Goal: Communication & Community: Answer question/provide support

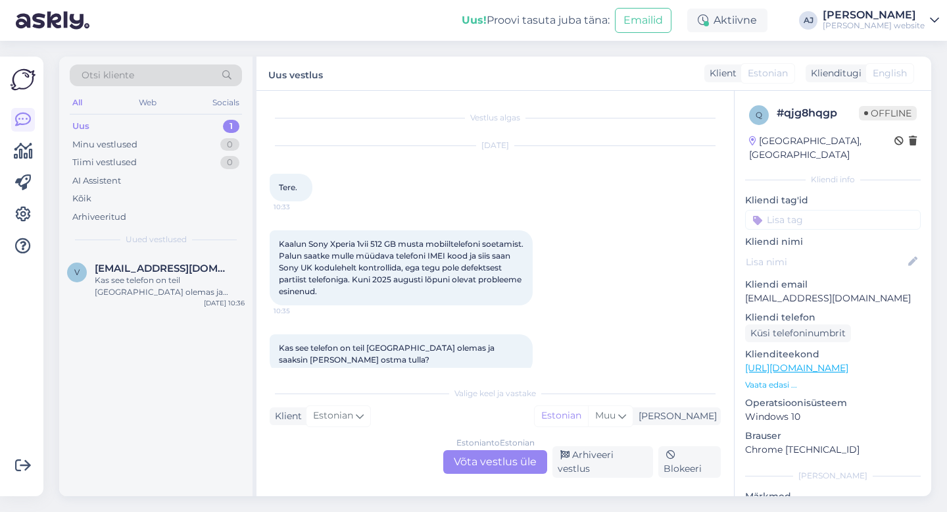
scroll to position [12, 0]
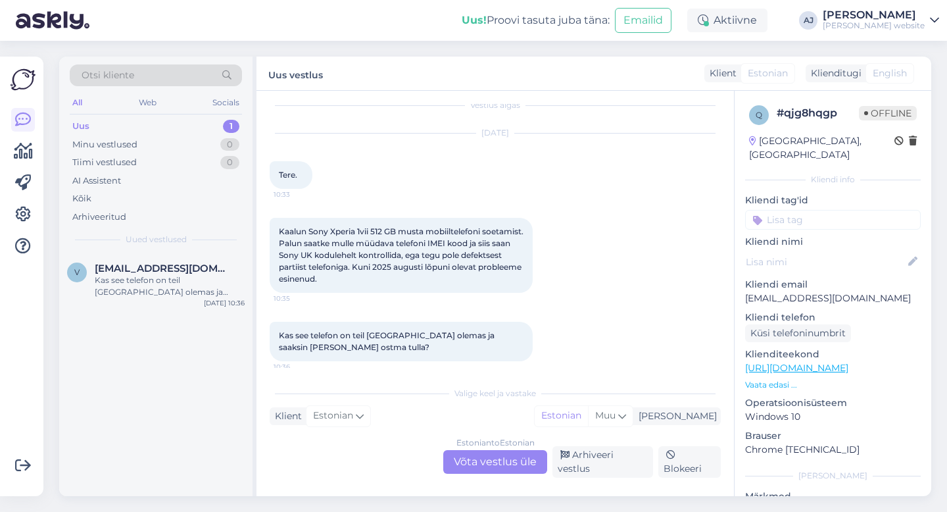
click at [504, 469] on div "Estonian to Estonian Võta vestlus üle" at bounding box center [495, 462] width 104 height 24
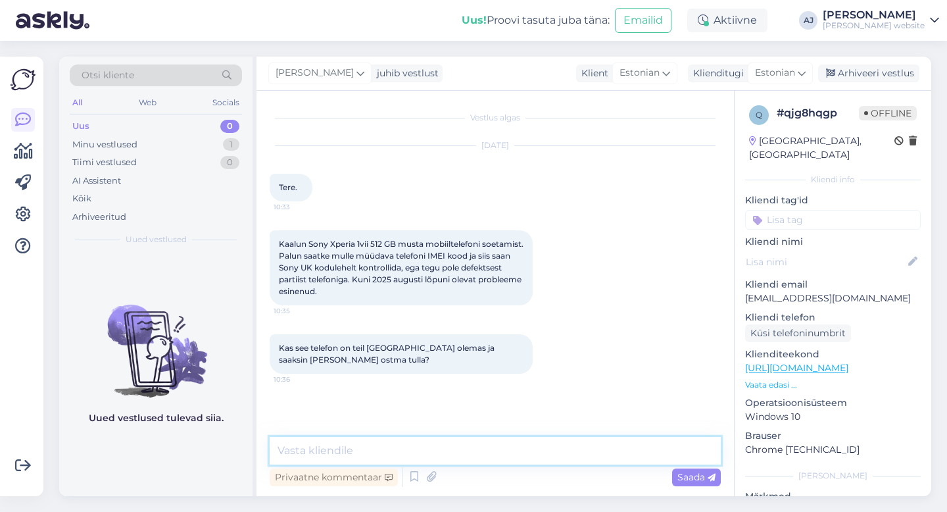
click at [339, 450] on textarea at bounding box center [495, 451] width 451 height 28
type textarea "Tere"
click at [686, 476] on span "Saada" at bounding box center [696, 477] width 38 height 12
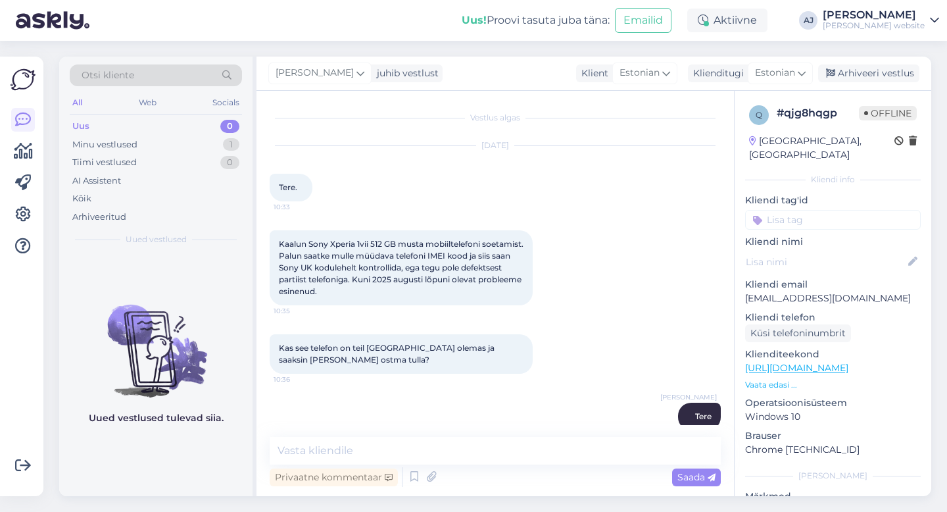
scroll to position [20, 0]
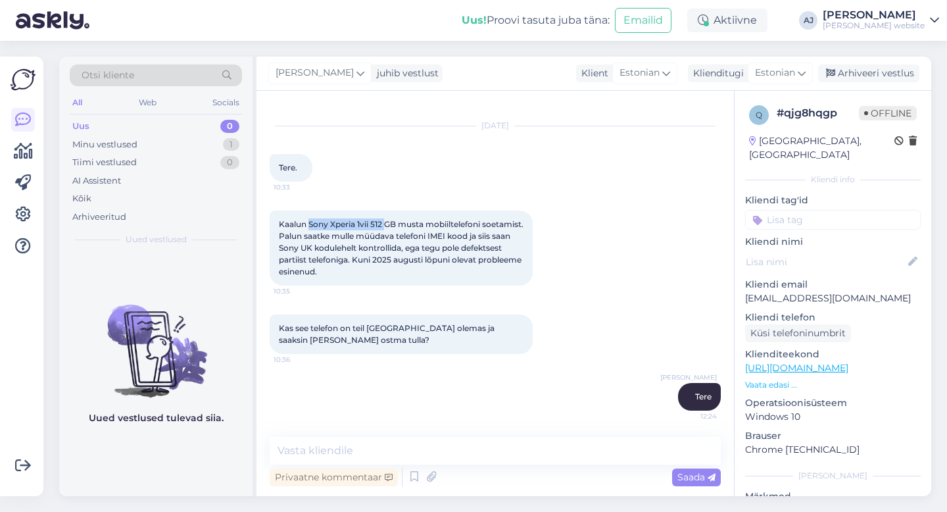
drag, startPoint x: 308, startPoint y: 224, endPoint x: 381, endPoint y: 234, distance: 73.7
click at [385, 227] on span "Kaalun Sony Xperia 1vii 512 GB musta mobiiltelefoni soetamist. Palun saatke mul…" at bounding box center [402, 247] width 247 height 57
click at [308, 456] on textarea at bounding box center [495, 451] width 451 height 28
paste textarea "356889611465929"
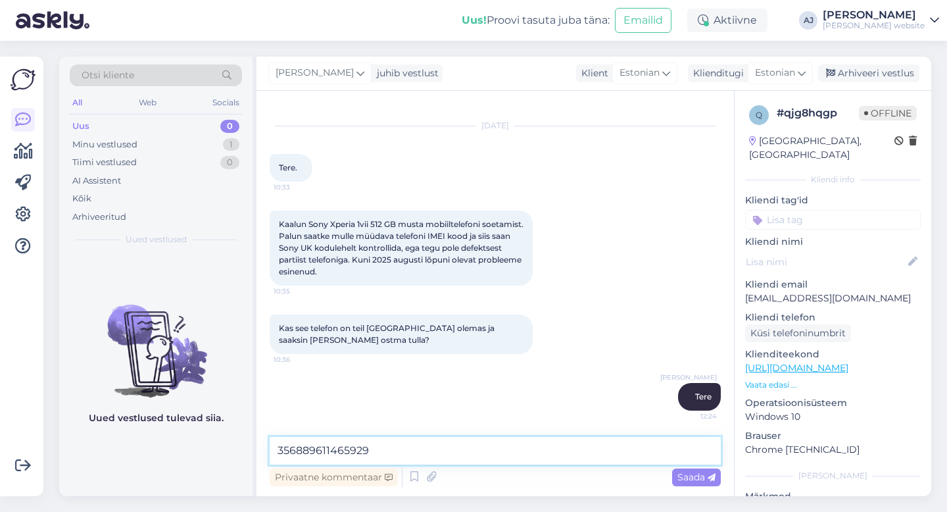
drag, startPoint x: 308, startPoint y: 441, endPoint x: 257, endPoint y: 438, distance: 50.7
click at [257, 438] on div "Vestlus algas Oct 3 2025 Tere. 10:33 Kaalun Sony Xperia 1vii 512 GB musta mobii…" at bounding box center [494, 293] width 477 height 405
paste textarea "Sony Xperia 1 VII 512GB Slate Black"
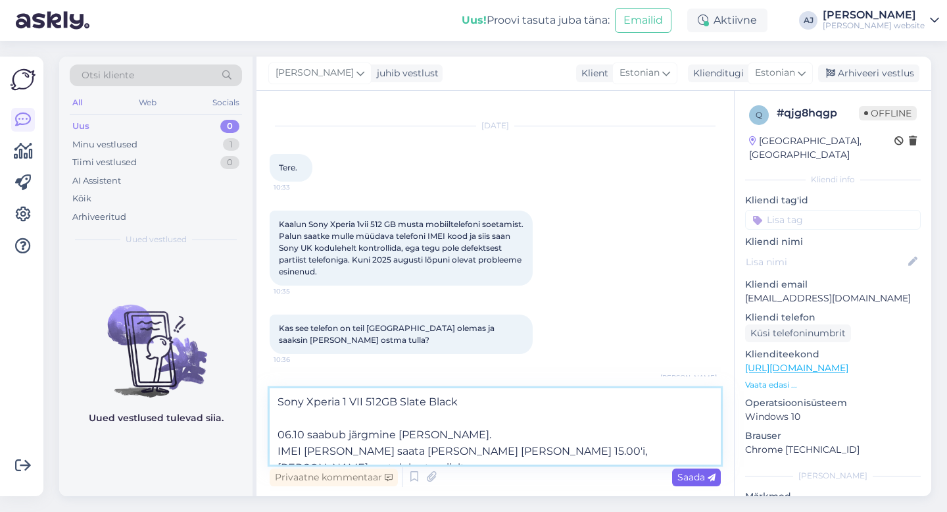
type textarea "Sony Xperia 1 VII 512GB Slate Black 06.10 saabub järgmine kaup. IMEI saame saat…"
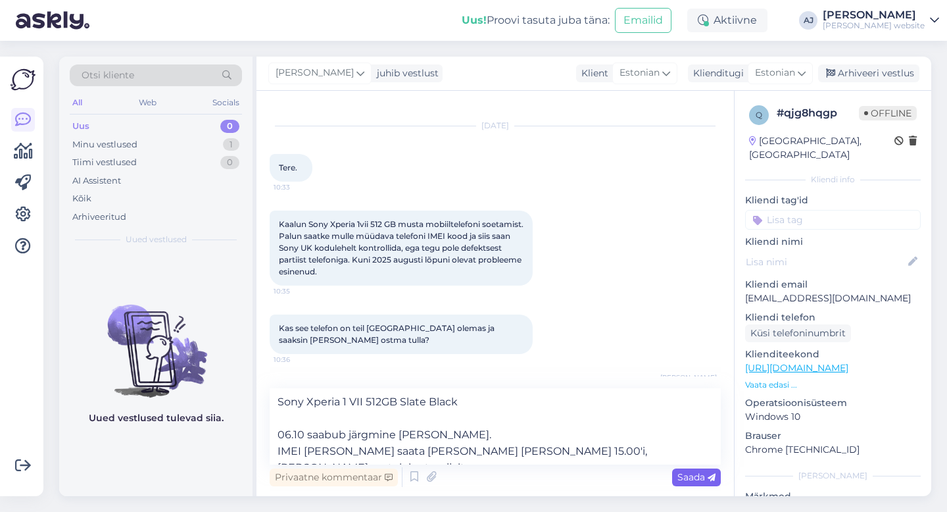
click at [687, 473] on span "Saada" at bounding box center [696, 477] width 38 height 12
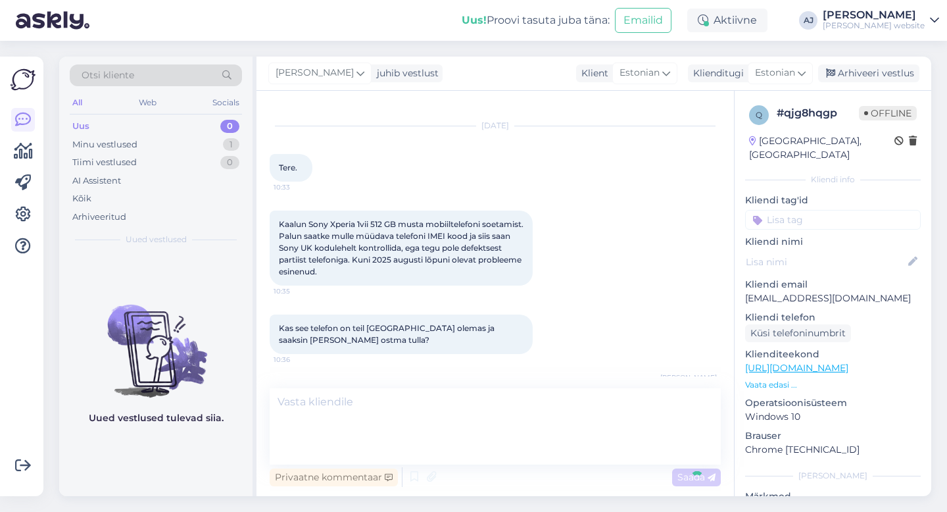
scroll to position [124, 0]
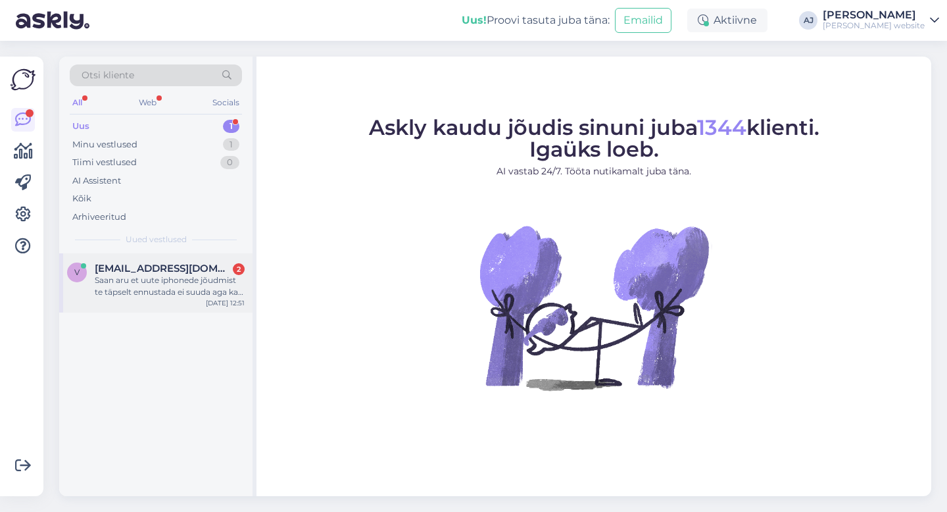
drag, startPoint x: 150, startPoint y: 264, endPoint x: 229, endPoint y: 278, distance: 80.7
click at [149, 264] on span "[EMAIL_ADDRESS][DOMAIN_NAME]" at bounding box center [163, 268] width 137 height 12
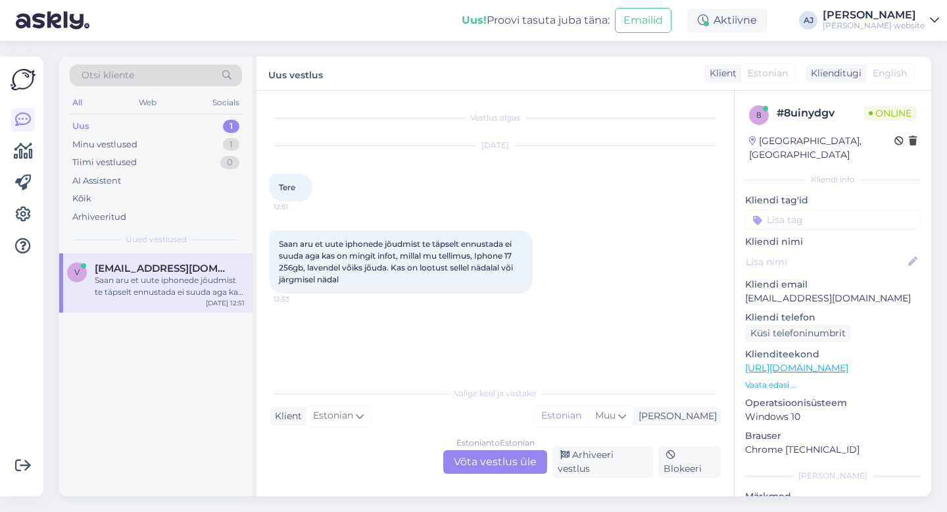
click at [473, 461] on div "Estonian to Estonian Võta vestlus üle" at bounding box center [495, 462] width 104 height 24
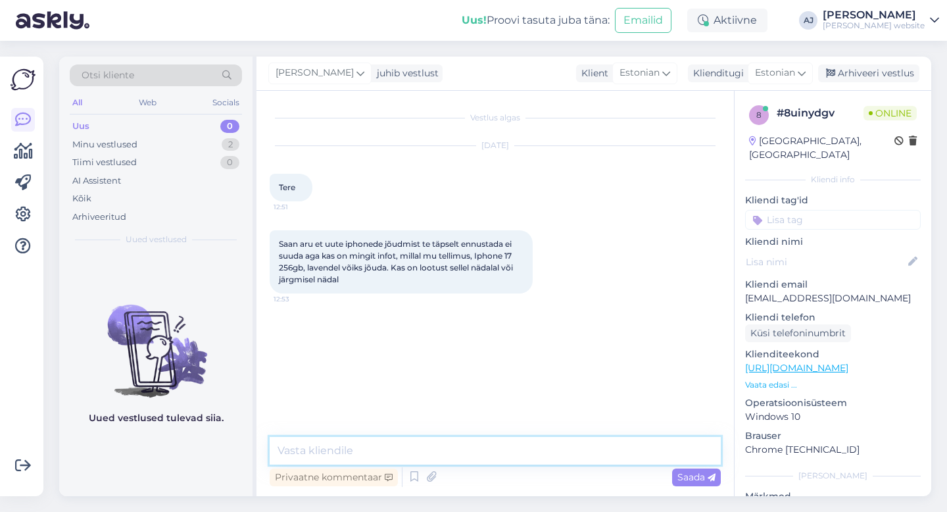
click at [361, 444] on textarea at bounding box center [495, 451] width 451 height 28
type textarea "Tere"
click at [686, 471] on div "Saada" at bounding box center [696, 477] width 49 height 18
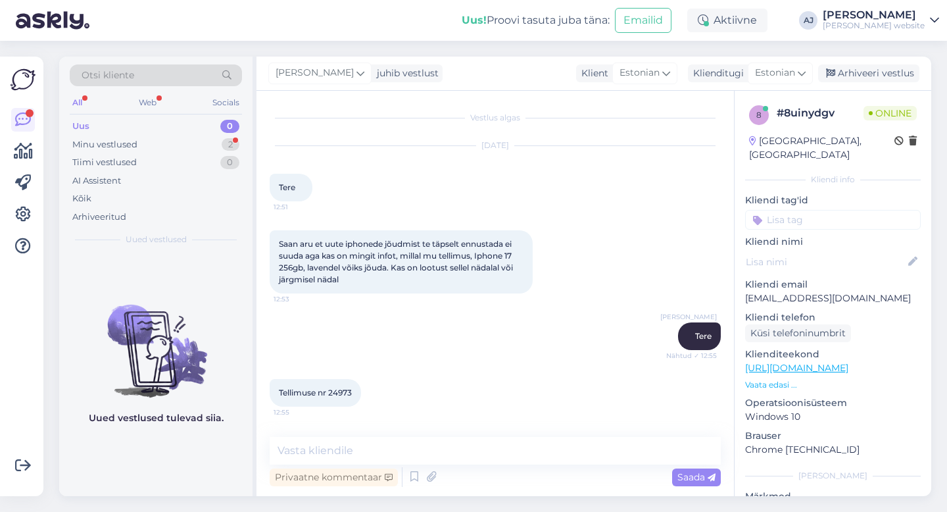
scroll to position [53, 0]
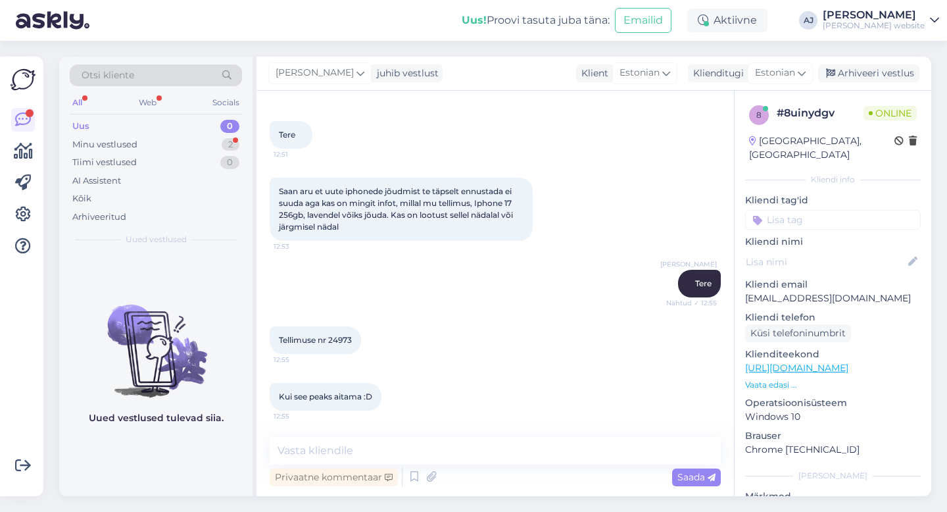
click at [341, 338] on span "Tellimuse nr 24973" at bounding box center [315, 340] width 73 height 10
copy span "24973"
click at [327, 451] on textarea at bounding box center [495, 451] width 451 height 28
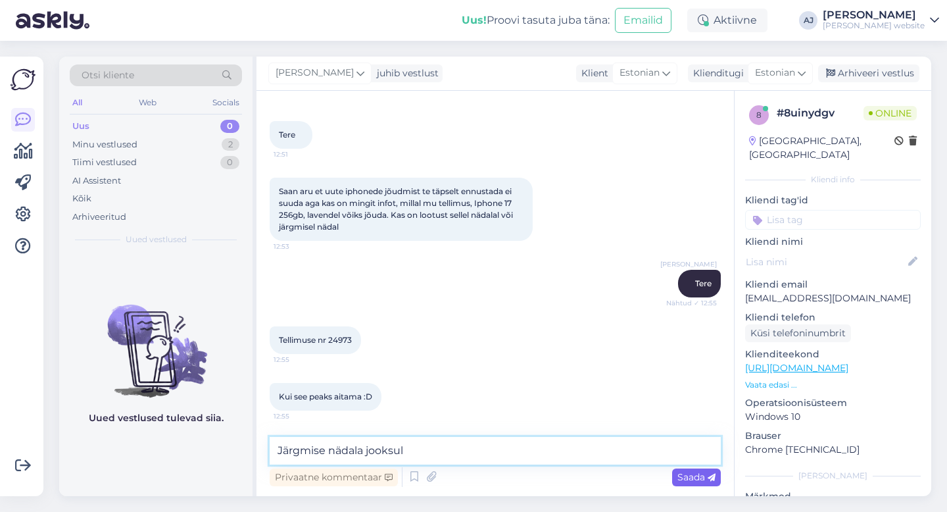
type textarea "Järgmise nädala jooksul"
click at [698, 473] on span "Saada" at bounding box center [696, 477] width 38 height 12
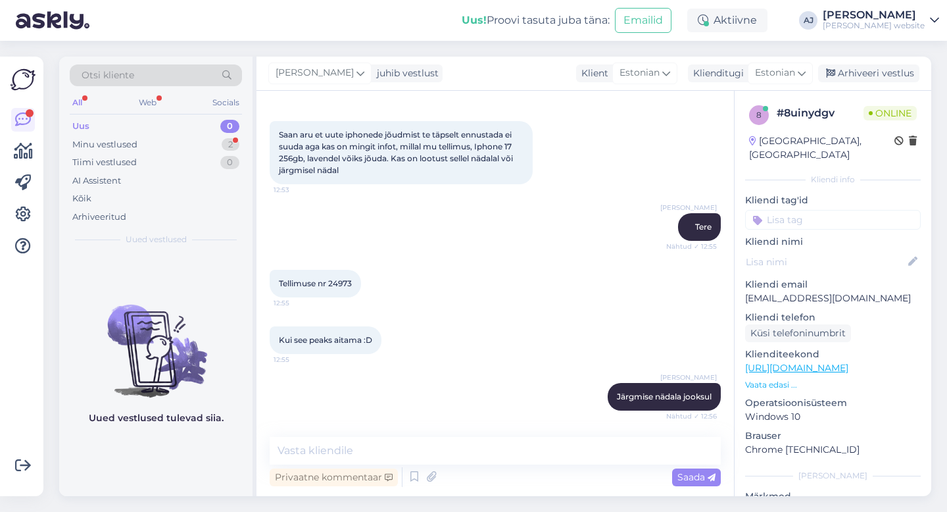
scroll to position [166, 0]
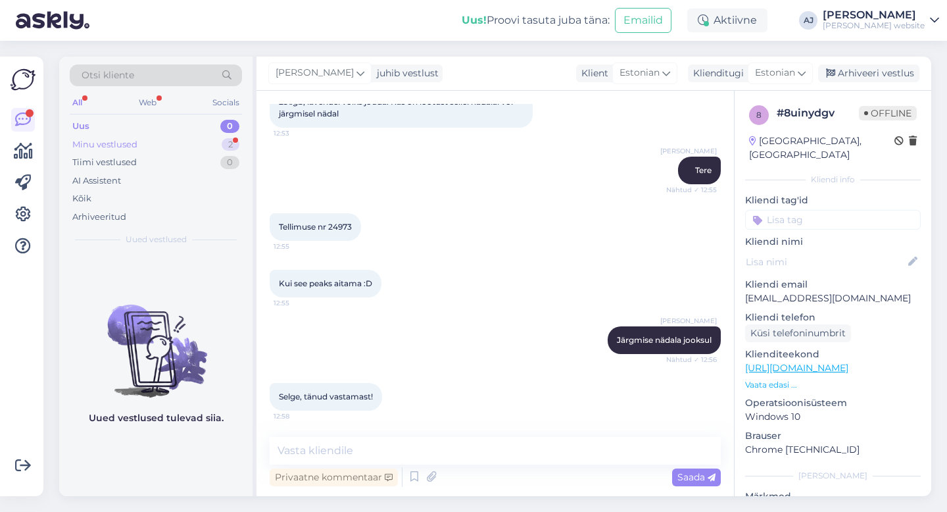
click at [89, 140] on div "Minu vestlused" at bounding box center [104, 144] width 65 height 13
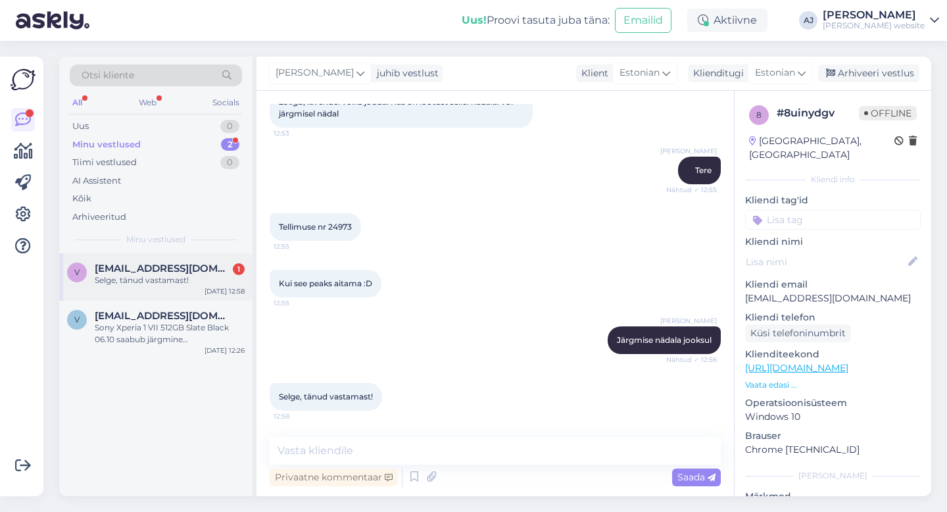
click at [124, 275] on div "Selge, tänud vastamast!" at bounding box center [170, 280] width 150 height 12
click at [124, 325] on div "Sony Xperia 1 VII 512GB Slate Black 06.10 saabub järgmine [PERSON_NAME]. IMEI s…" at bounding box center [170, 334] width 150 height 24
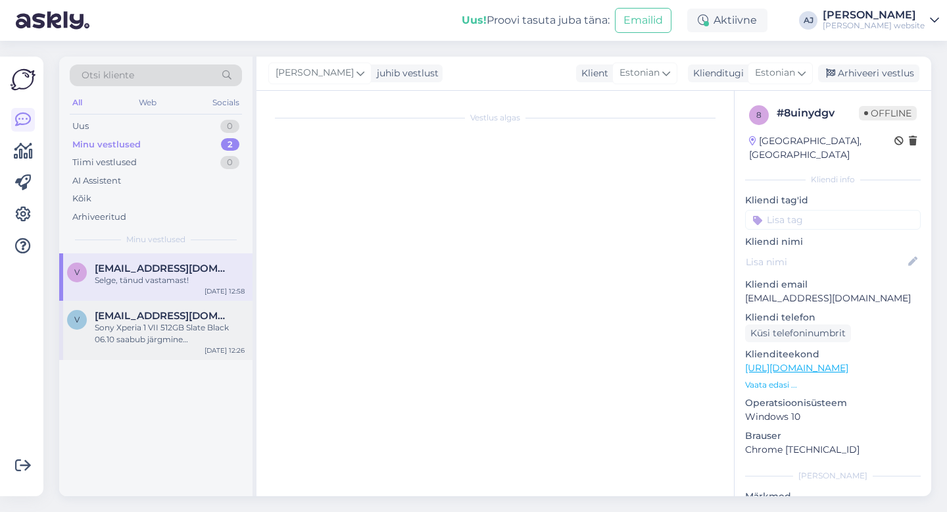
scroll to position [124, 0]
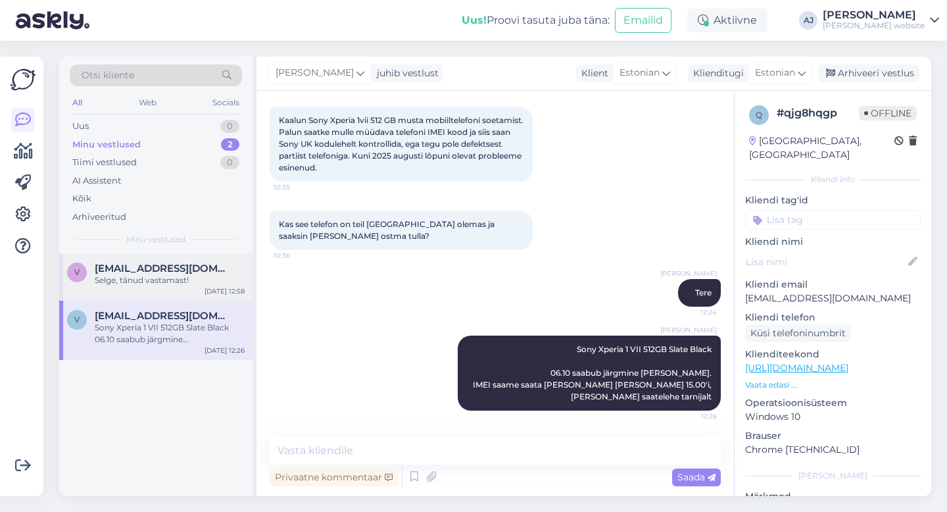
click at [150, 275] on div "Selge, tänud vastamast!" at bounding box center [170, 280] width 150 height 12
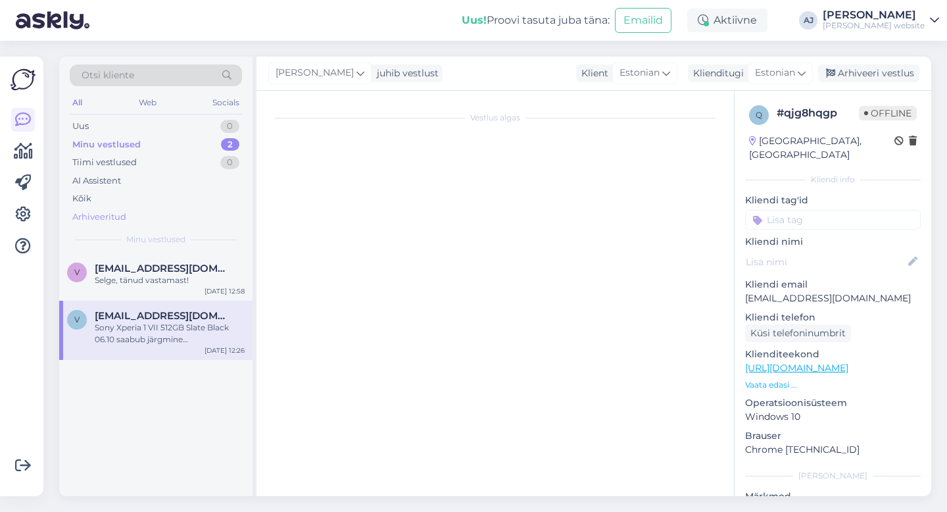
scroll to position [166, 0]
